Goal: Task Accomplishment & Management: Manage account settings

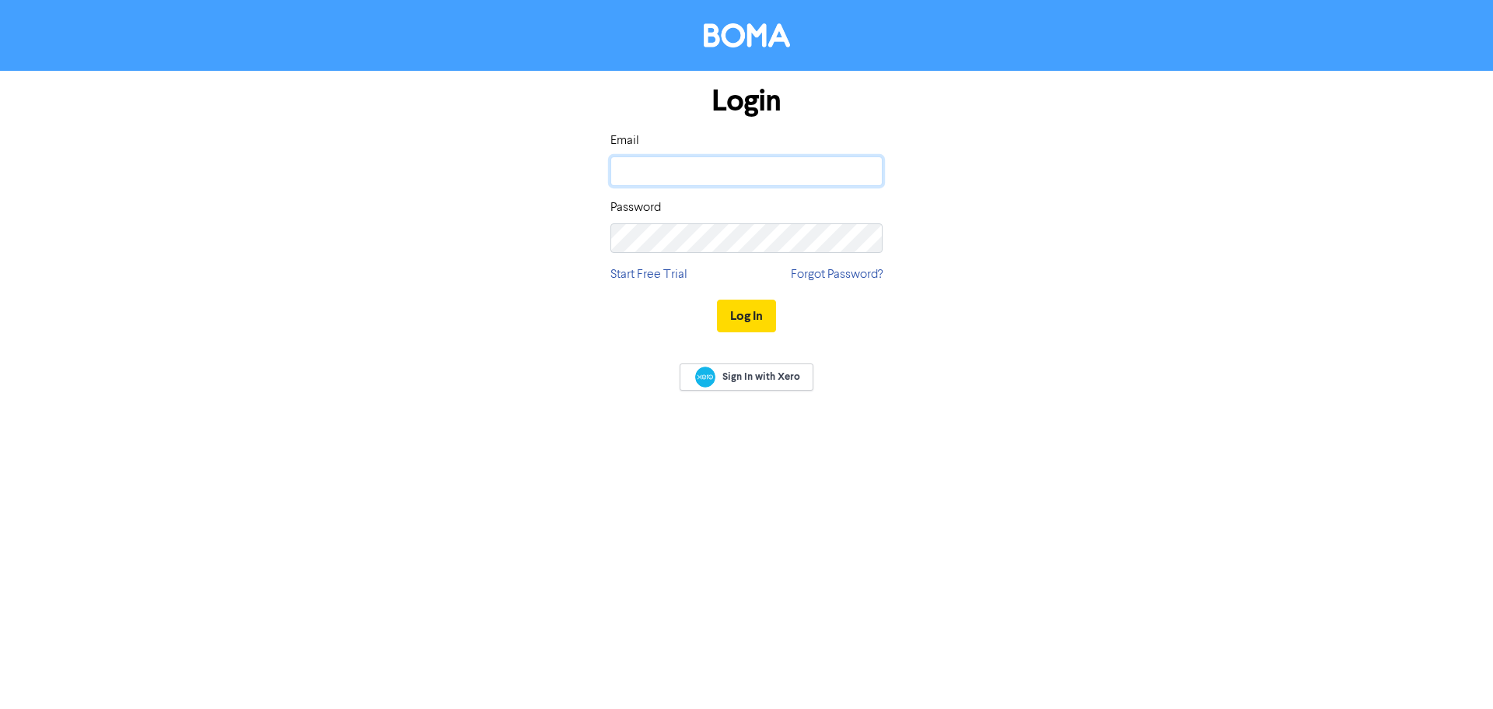
click at [667, 178] on input "email" at bounding box center [747, 171] width 272 height 30
type input "[PERSON_NAME][EMAIL_ADDRESS][DOMAIN_NAME]"
click at [717, 299] on button "Log In" at bounding box center [746, 315] width 59 height 33
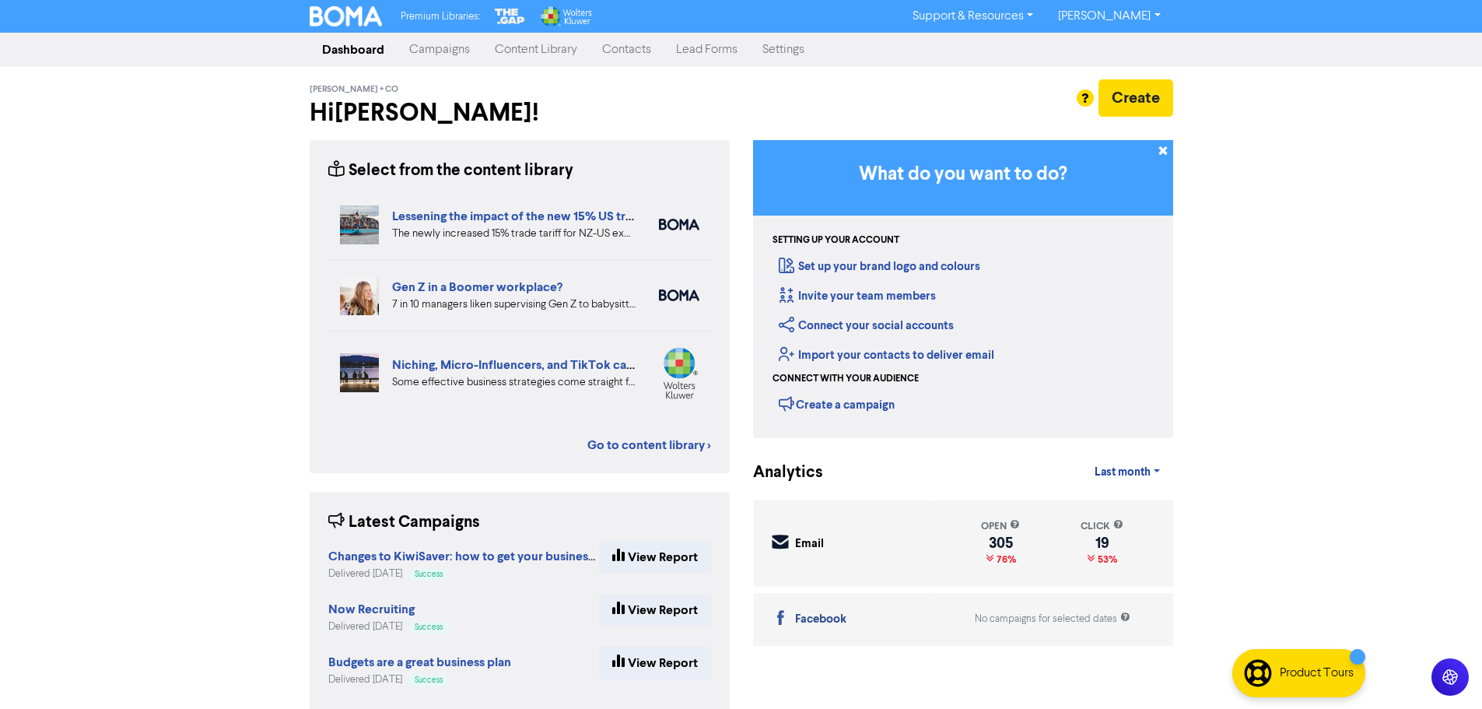
click at [643, 51] on link "Contacts" at bounding box center [627, 49] width 74 height 31
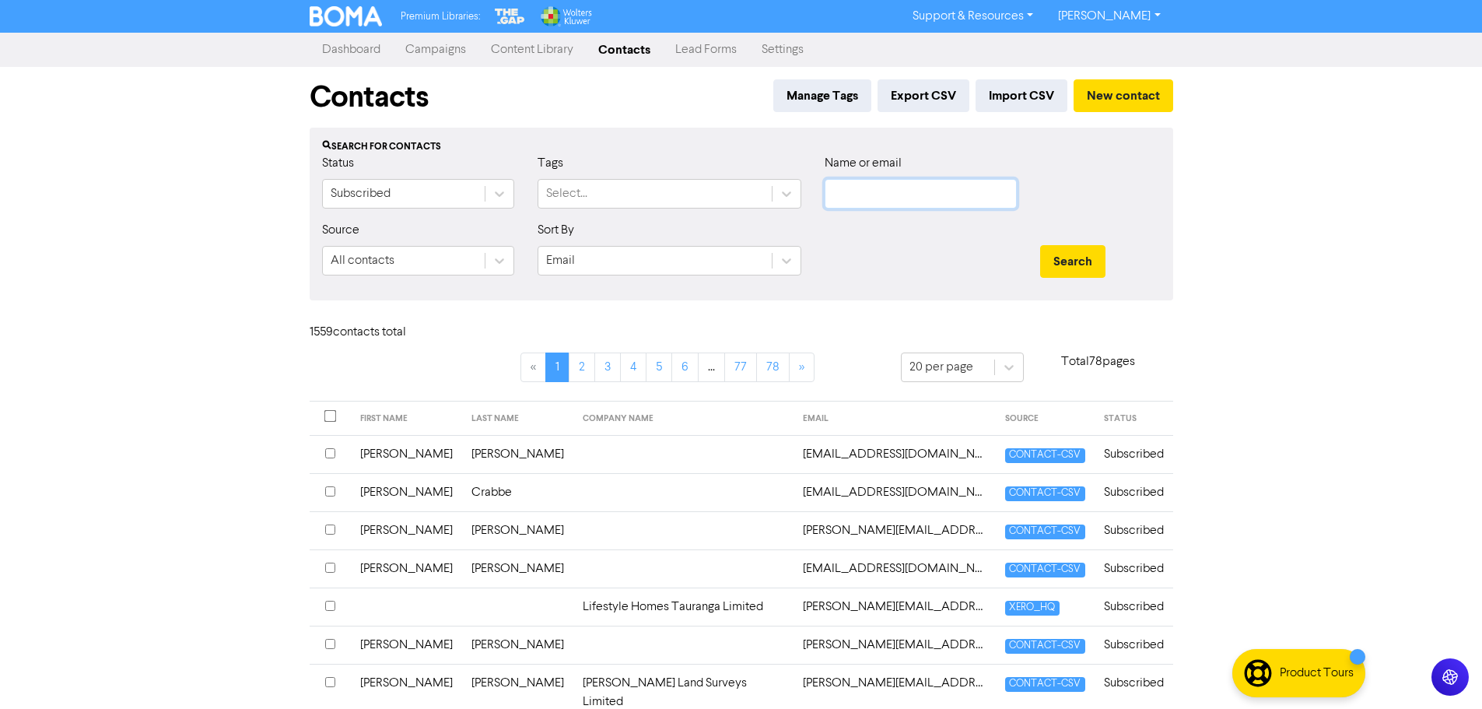
click at [866, 194] on input "text" at bounding box center [920, 194] width 192 height 30
click at [1040, 245] on button "Search" at bounding box center [1072, 261] width 65 height 33
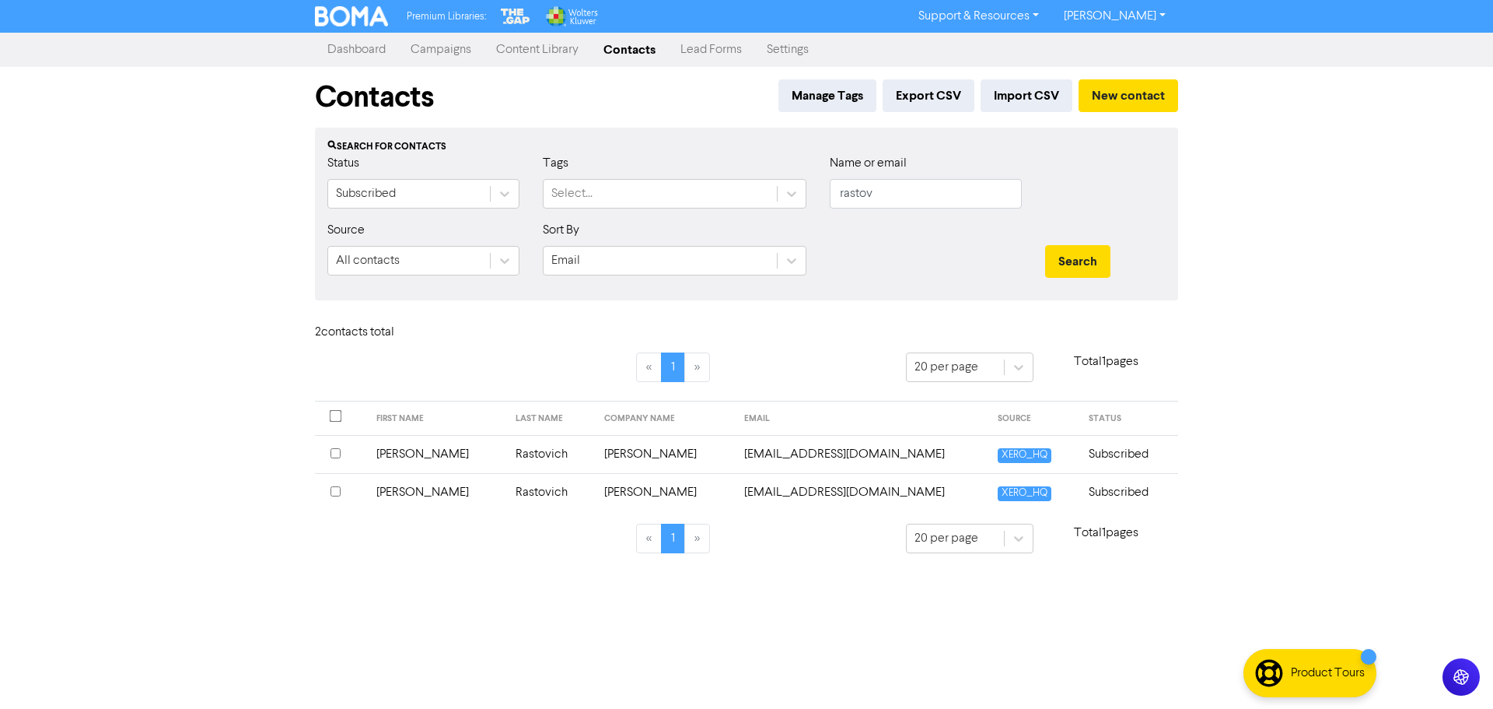
click at [340, 454] on input "checkbox" at bounding box center [336, 453] width 10 height 10
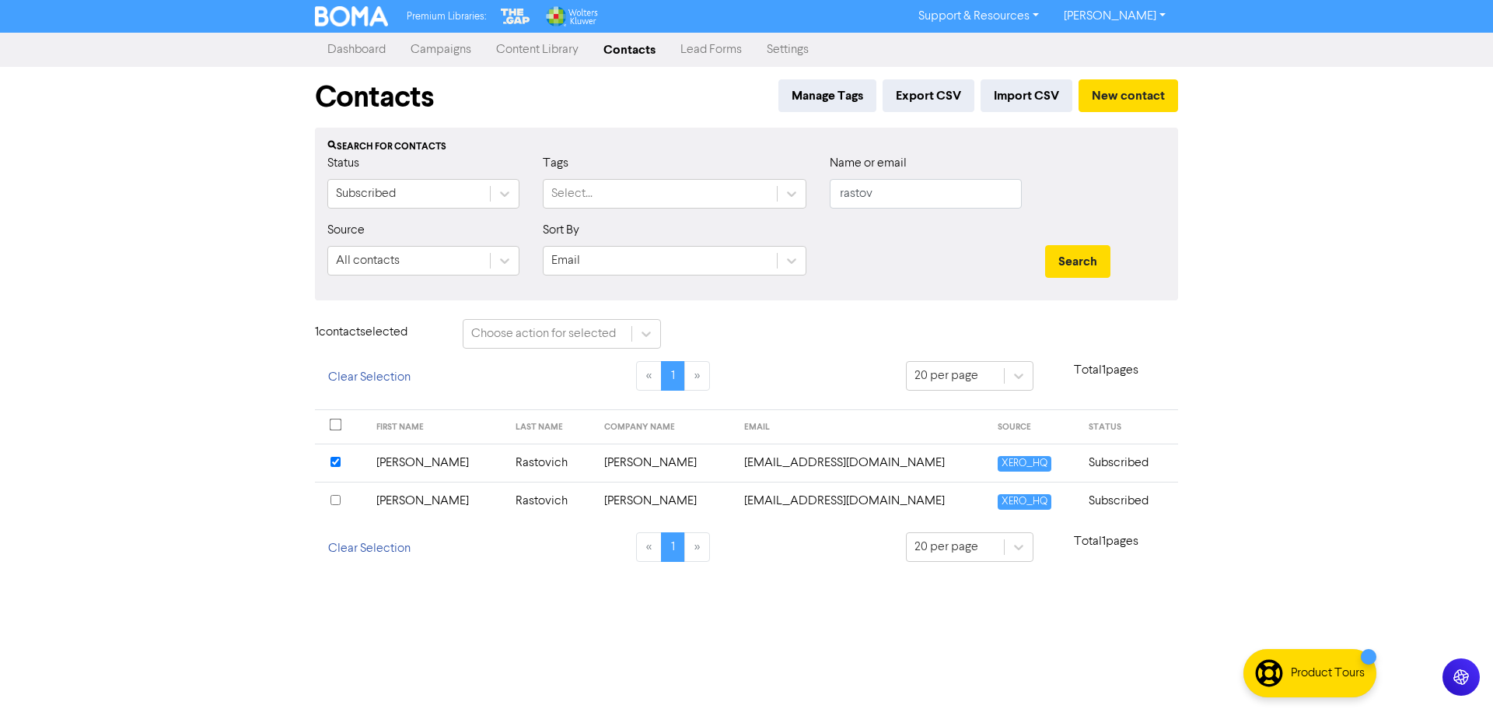
click at [341, 499] on div at bounding box center [341, 501] width 21 height 19
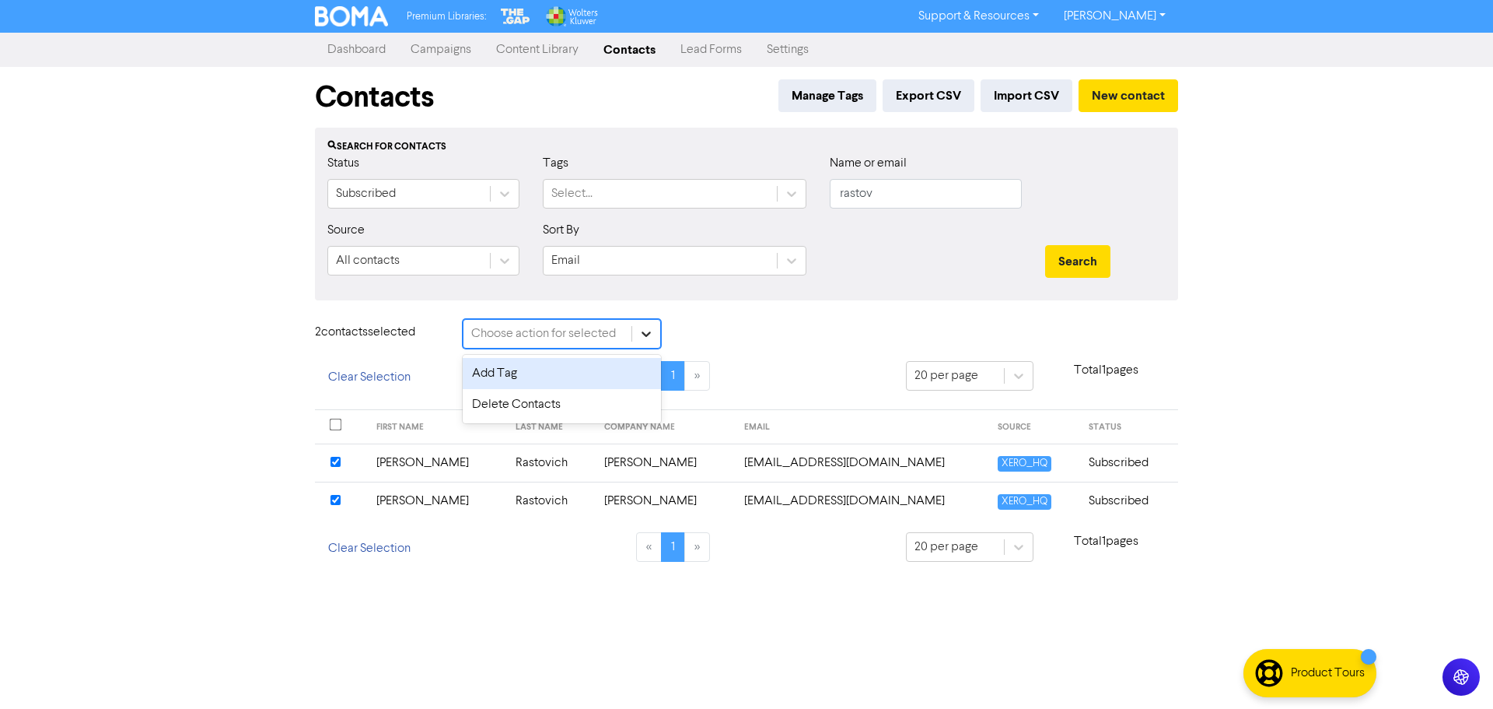
click at [642, 331] on icon at bounding box center [647, 334] width 16 height 16
click at [572, 404] on div "Delete Contacts" at bounding box center [562, 404] width 198 height 31
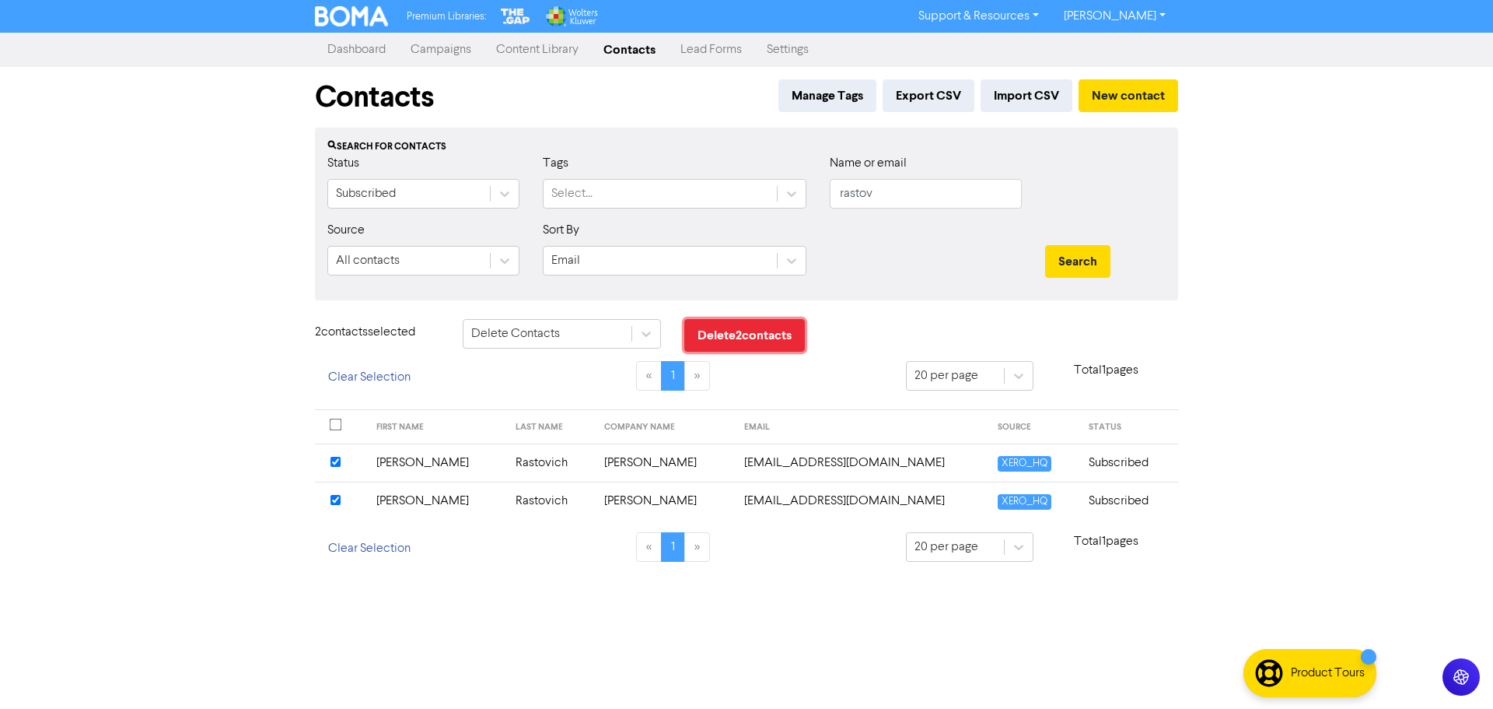
click at [768, 331] on button "Delete 2 contact s" at bounding box center [744, 335] width 121 height 33
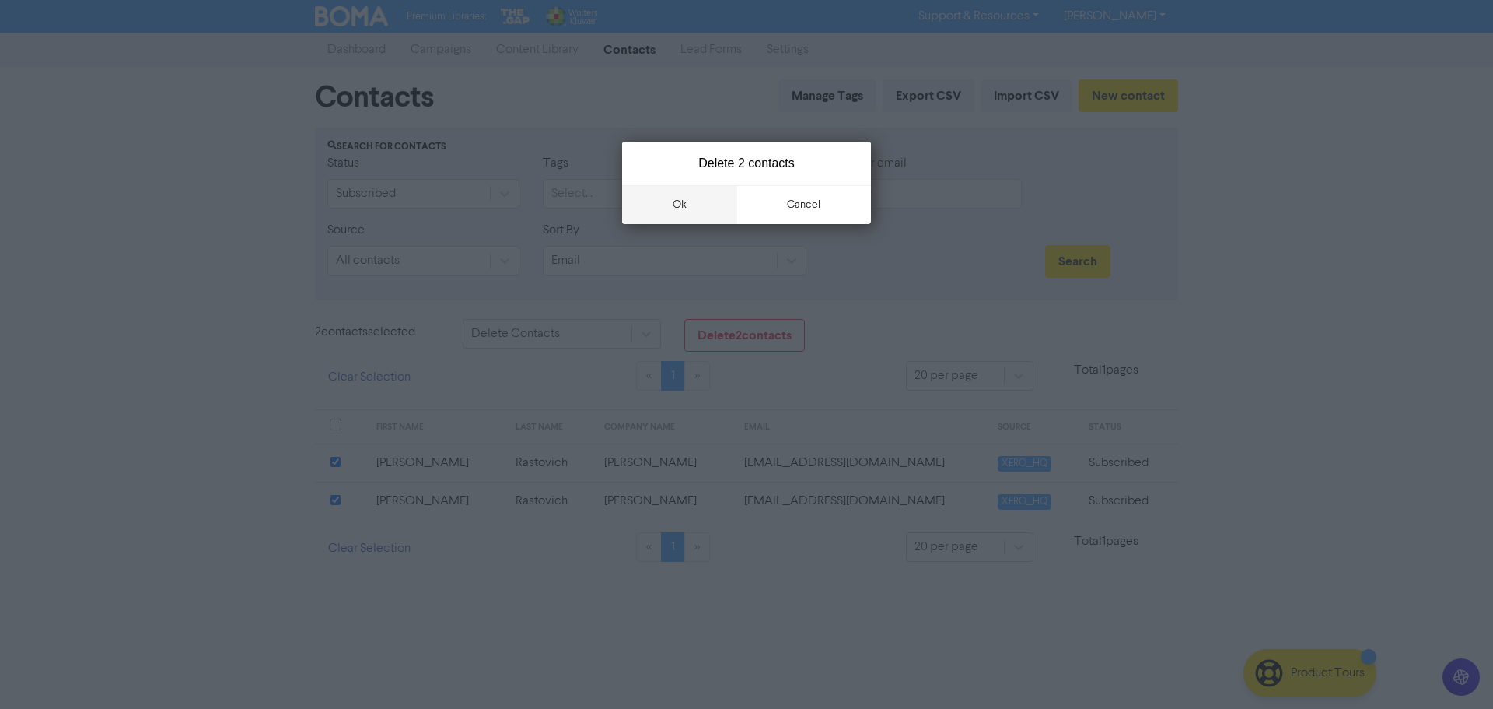
click at [703, 202] on button "ok" at bounding box center [679, 204] width 115 height 39
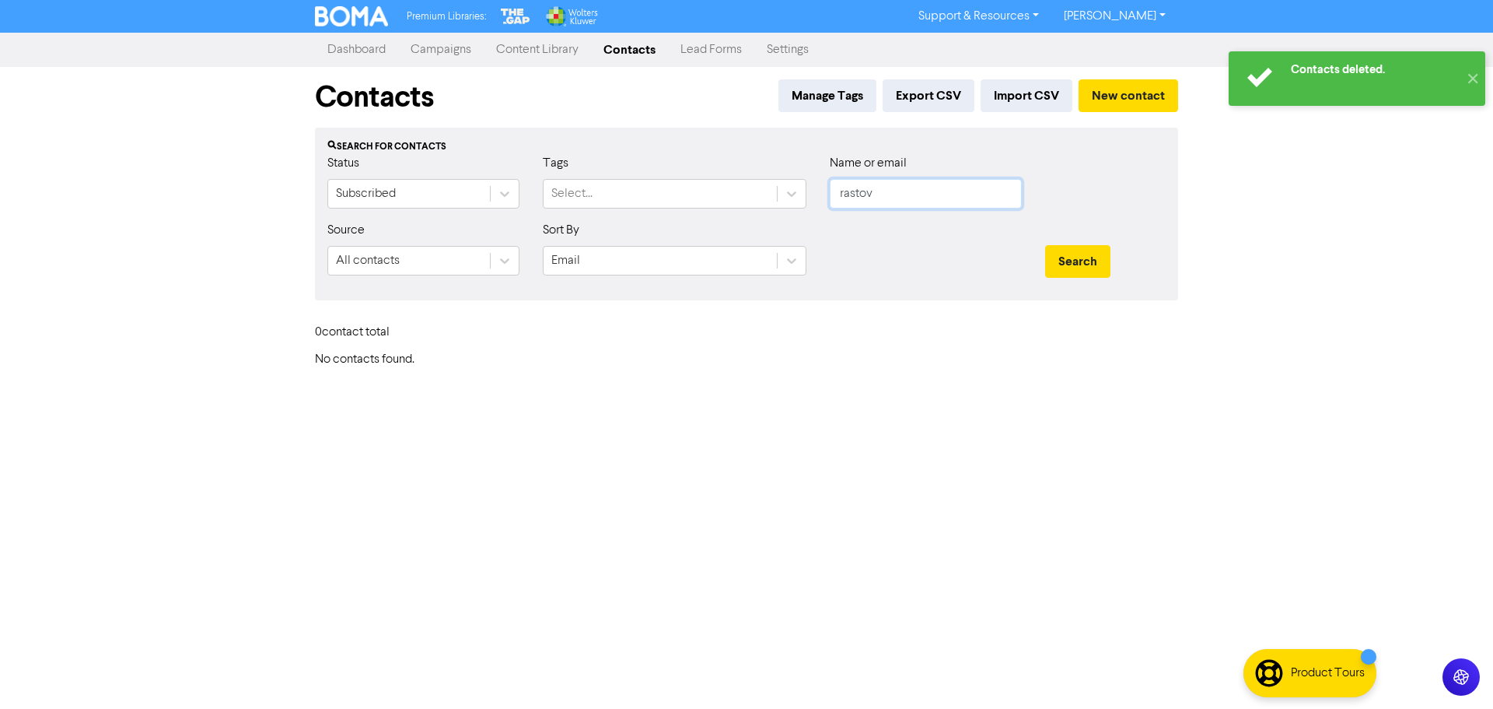
click at [875, 197] on input "rastov" at bounding box center [926, 194] width 192 height 30
drag, startPoint x: 886, startPoint y: 198, endPoint x: 806, endPoint y: 200, distance: 80.1
click at [806, 200] on div "Status Subscribed Tags Select... Name or email rastov" at bounding box center [747, 187] width 862 height 67
type input "mount"
click at [1045, 245] on button "Search" at bounding box center [1077, 261] width 65 height 33
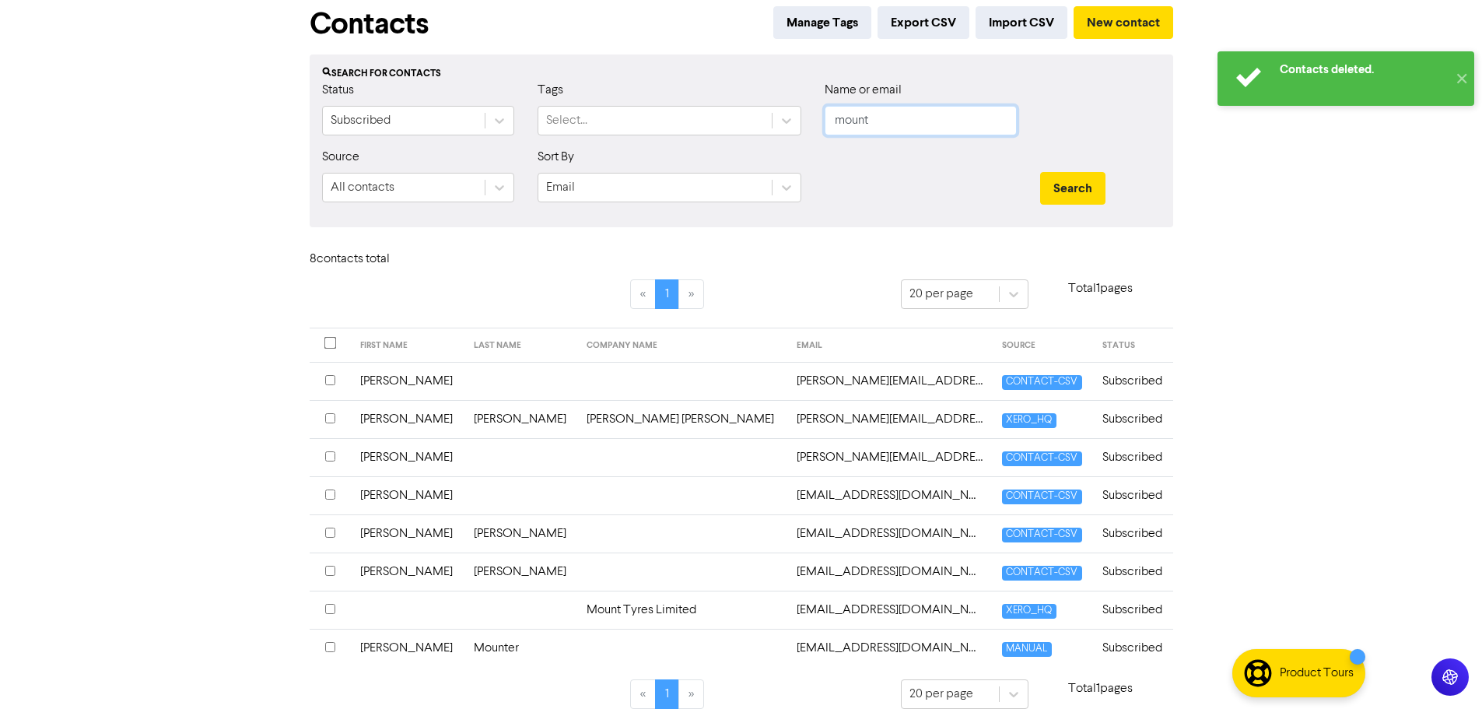
scroll to position [92, 0]
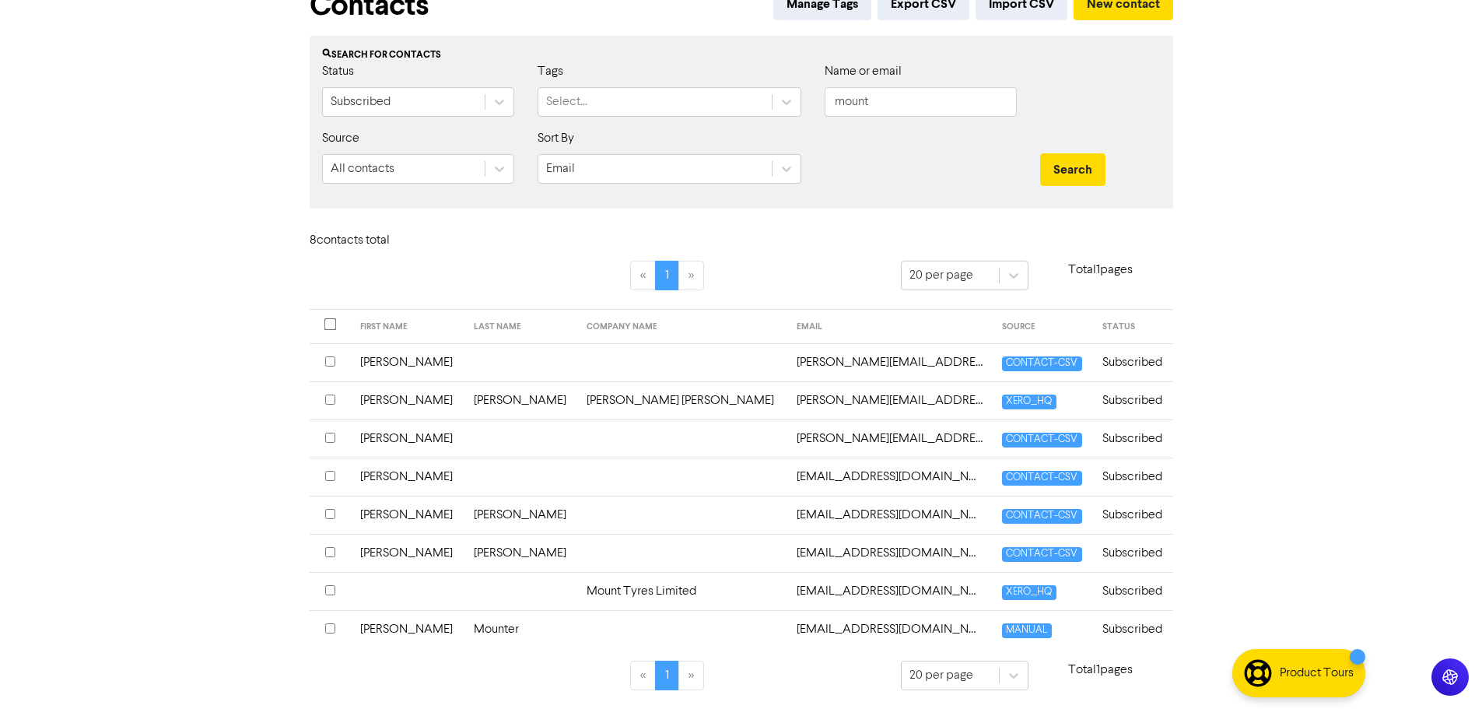
click at [331, 589] on input "checkbox" at bounding box center [330, 590] width 10 height 10
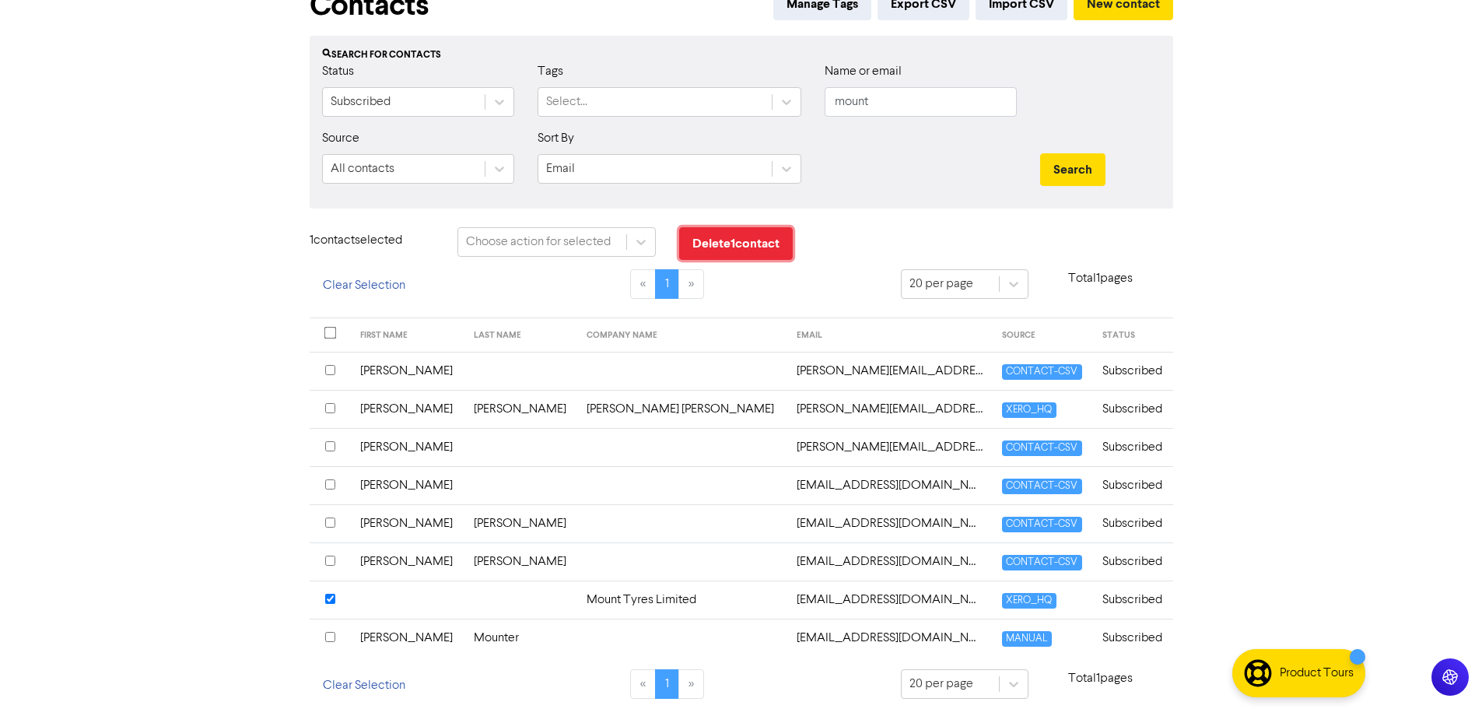
click at [753, 249] on button "Delete 1 contact" at bounding box center [736, 243] width 114 height 33
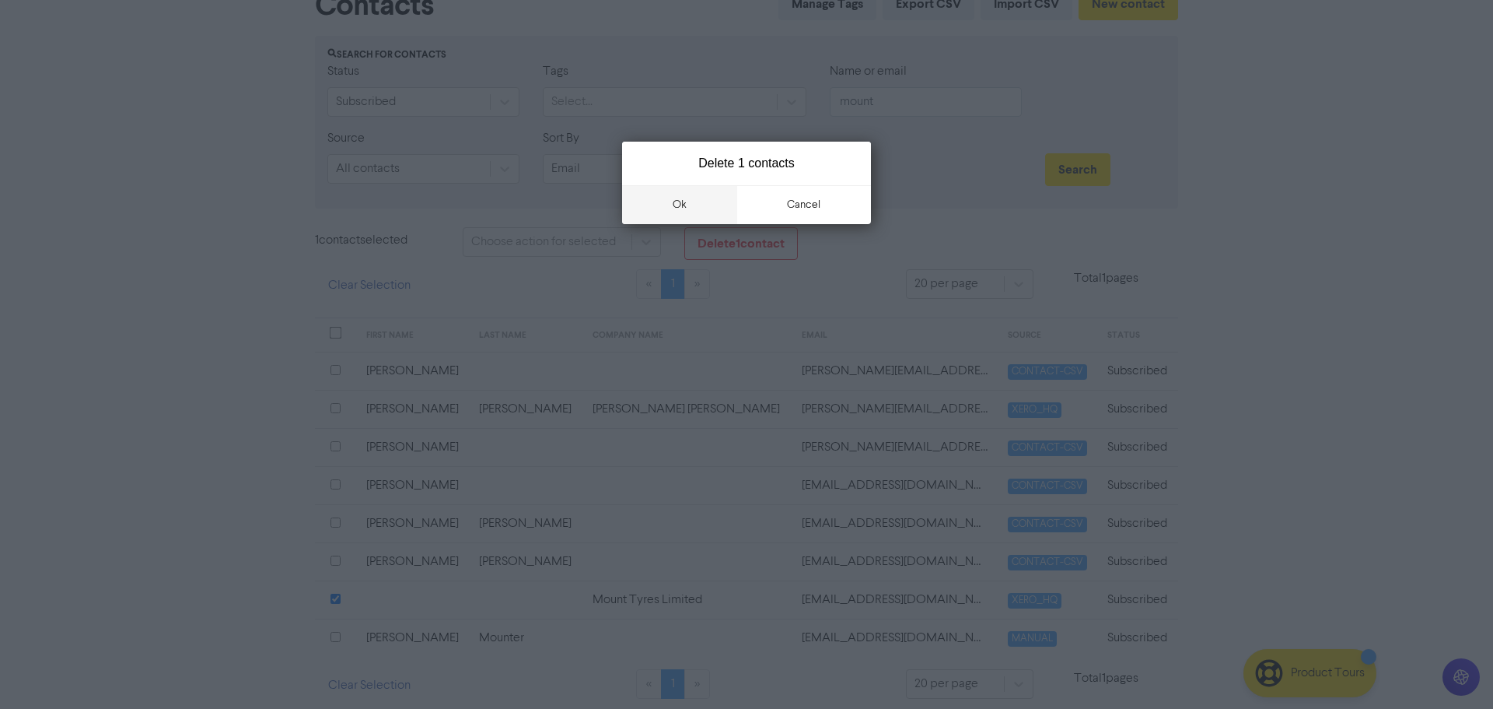
click at [681, 201] on button "ok" at bounding box center [679, 204] width 115 height 39
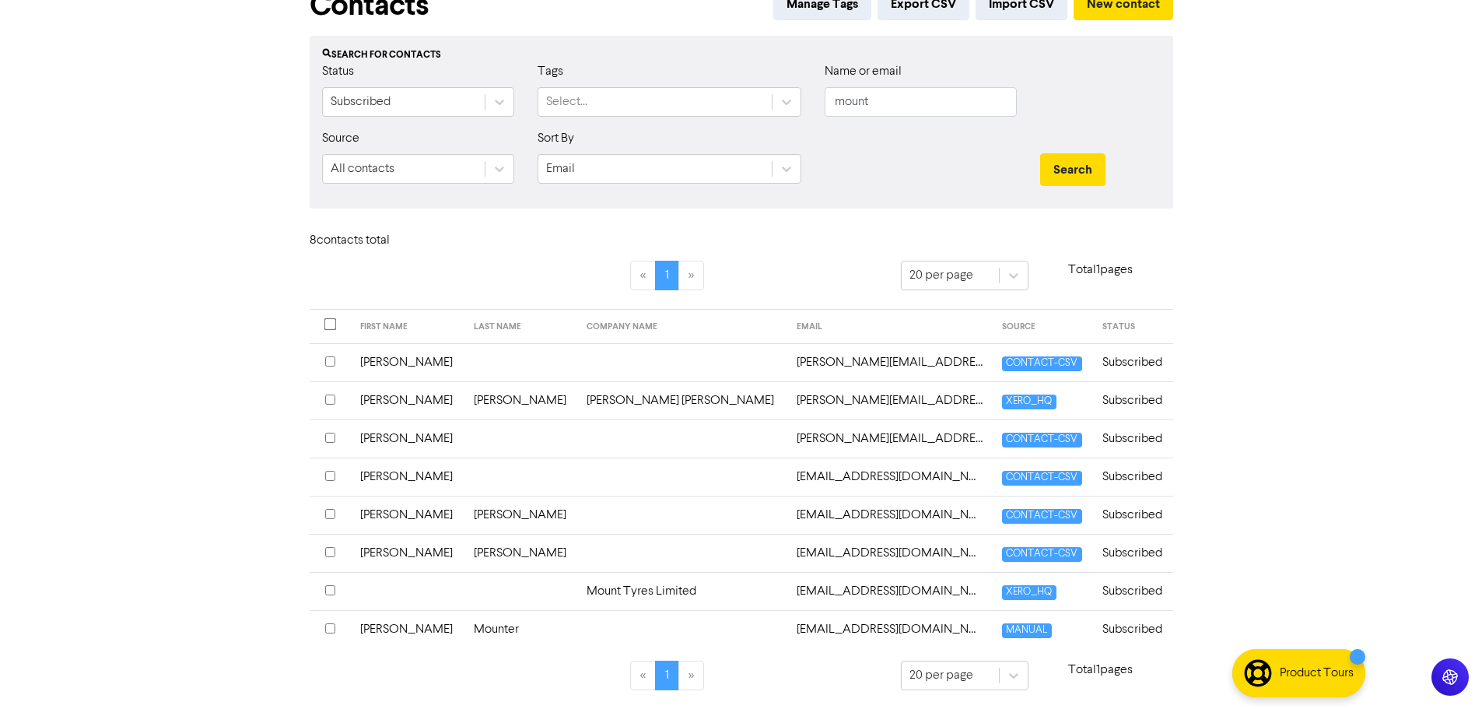
scroll to position [54, 0]
